Goal: Find specific page/section: Find specific page/section

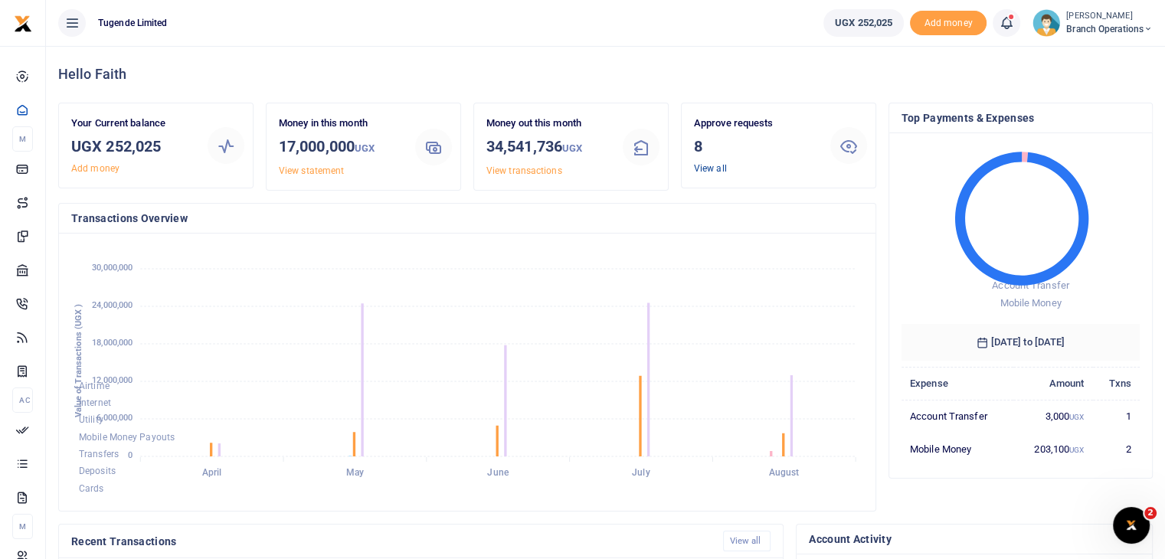
click at [711, 163] on link "View all" at bounding box center [710, 168] width 33 height 11
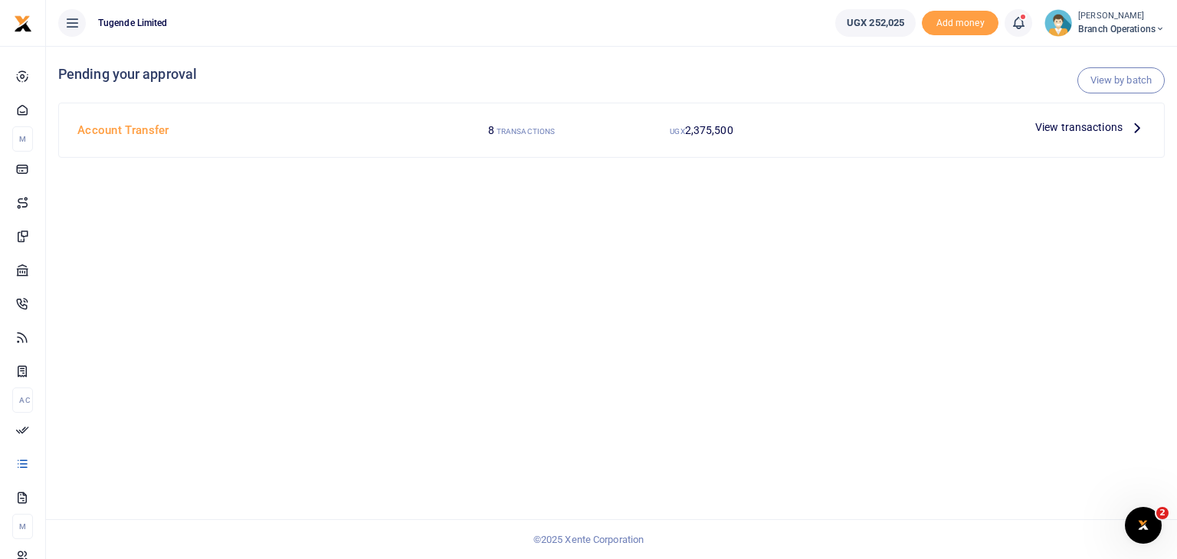
click at [1045, 123] on span "View transactions" at bounding box center [1078, 127] width 87 height 17
